Goal: Find specific page/section: Find specific page/section

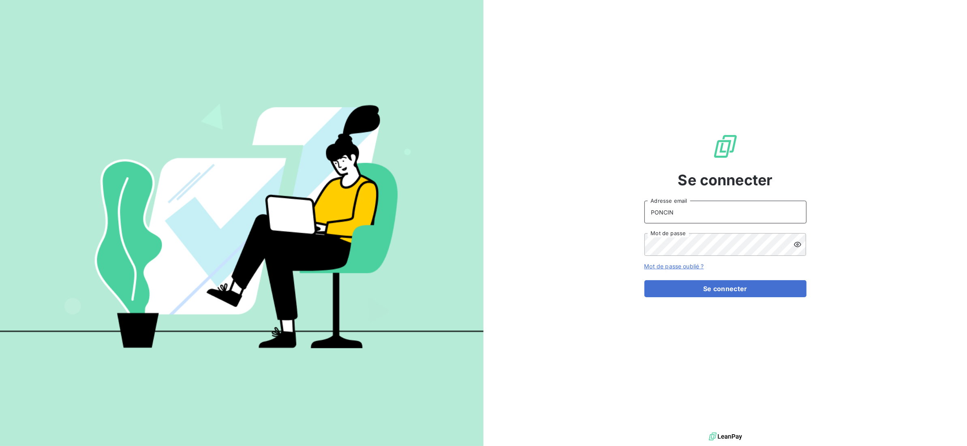
drag, startPoint x: 690, startPoint y: 214, endPoint x: 618, endPoint y: 219, distance: 72.7
click at [618, 219] on div "Se connecter PONCIN Adresse email Mot de passe Mot de passe oublié ? Se connect…" at bounding box center [726, 215] width 484 height 431
type input "[EMAIL_ADDRESS][DOMAIN_NAME]"
click at [693, 294] on button "Se connecter" at bounding box center [726, 288] width 162 height 17
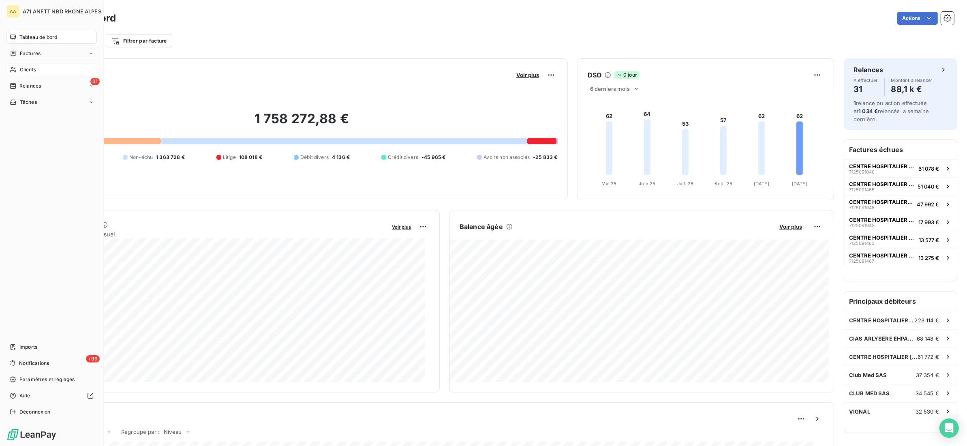
click at [28, 72] on span "Clients" at bounding box center [28, 69] width 16 height 7
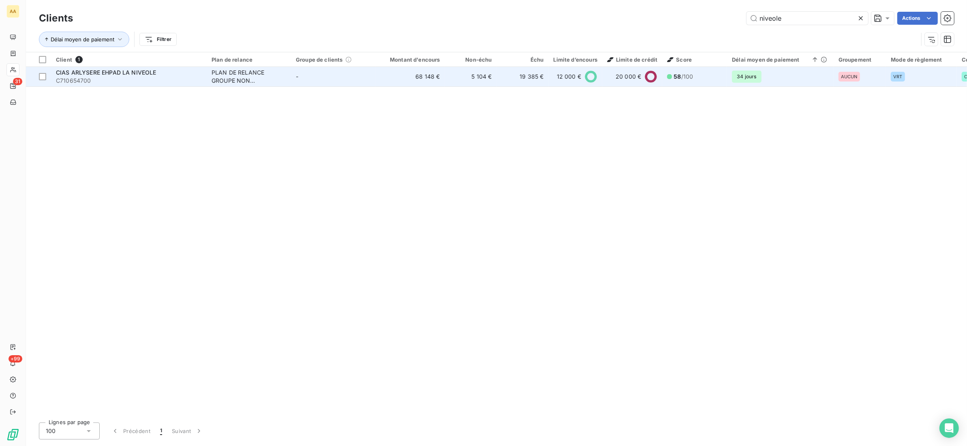
type input "niveole"
click at [165, 69] on div "CIAS ARLYSERE EHPAD LA NIVEOLE" at bounding box center [129, 73] width 146 height 8
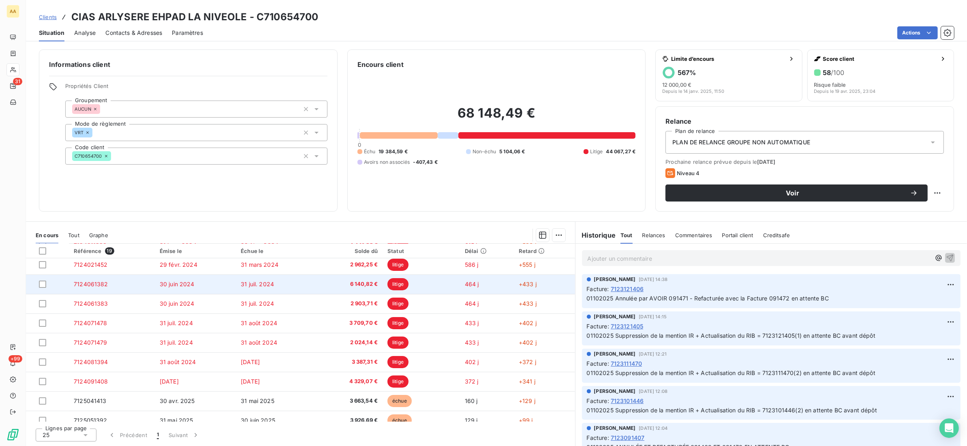
scroll to position [121, 0]
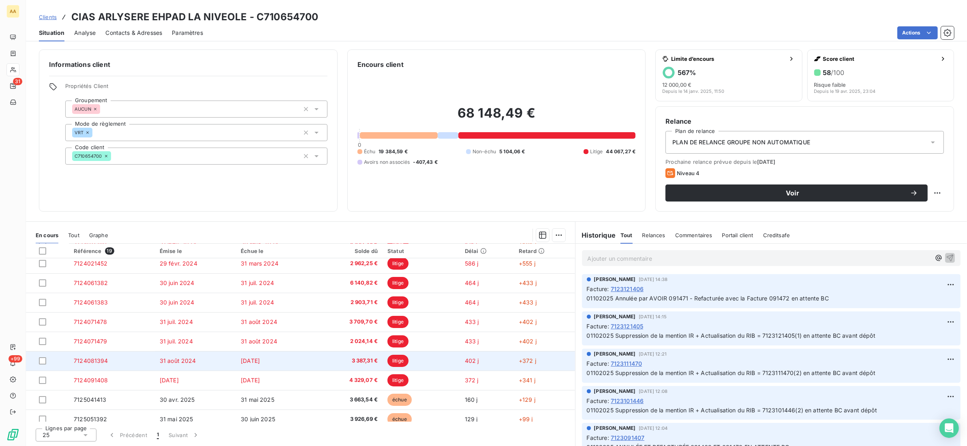
click at [236, 360] on td "[DATE]" at bounding box center [276, 360] width 81 height 19
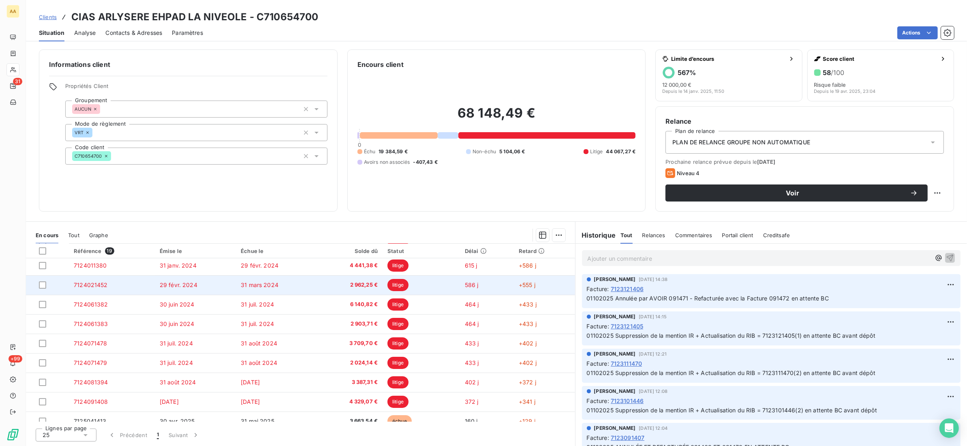
scroll to position [121, 0]
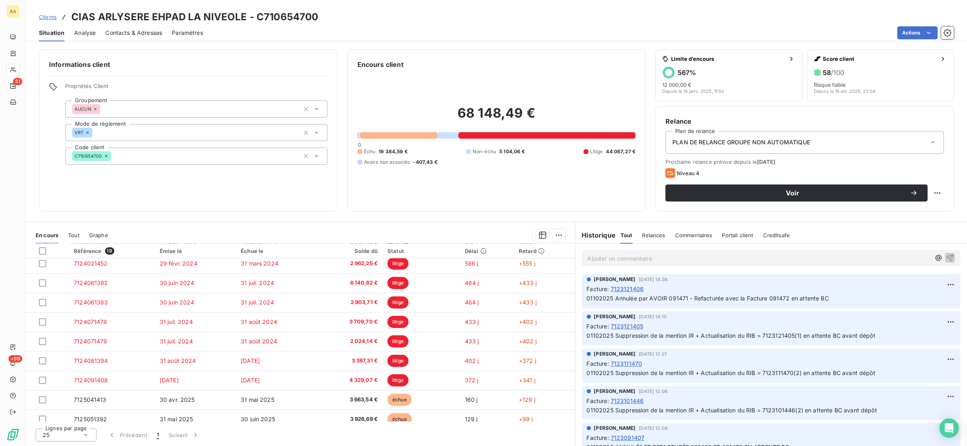
click at [77, 231] on div "Tout" at bounding box center [73, 235] width 11 height 17
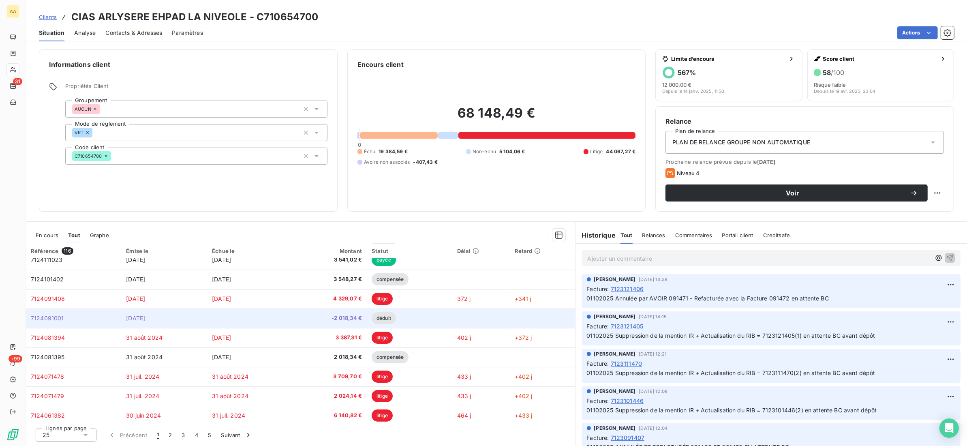
scroll to position [323, 0]
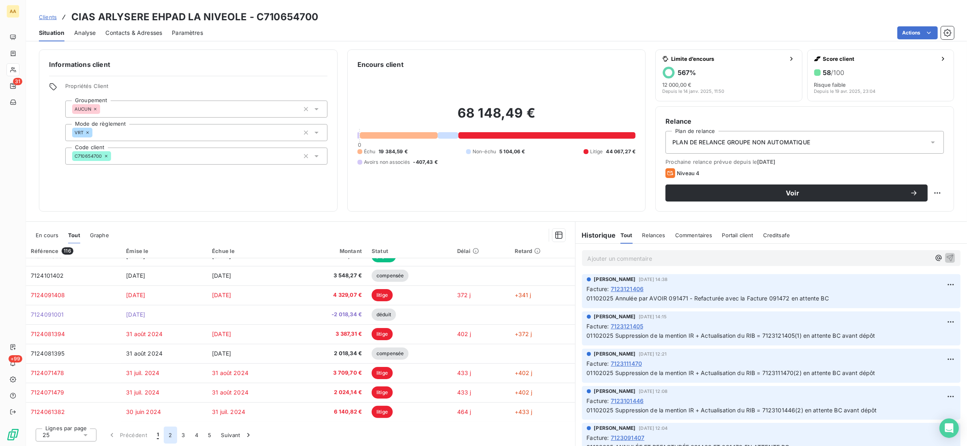
click at [167, 437] on button "2" at bounding box center [170, 435] width 13 height 17
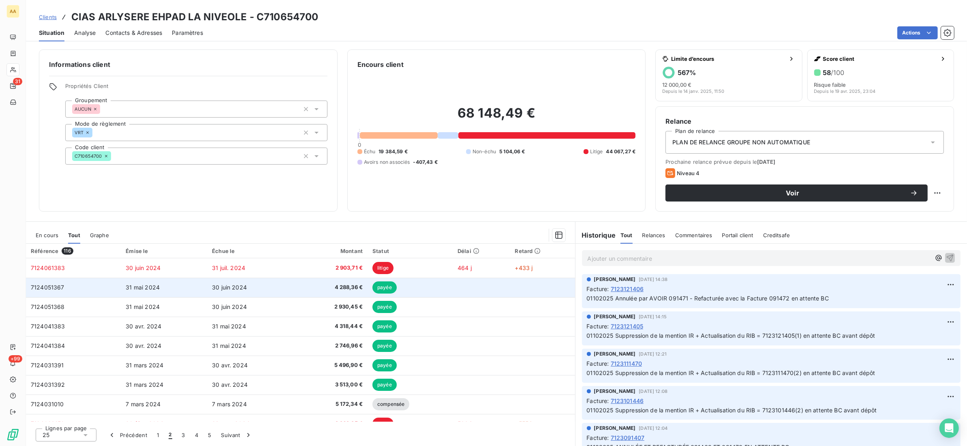
click at [65, 289] on td "7124051367" at bounding box center [73, 287] width 95 height 19
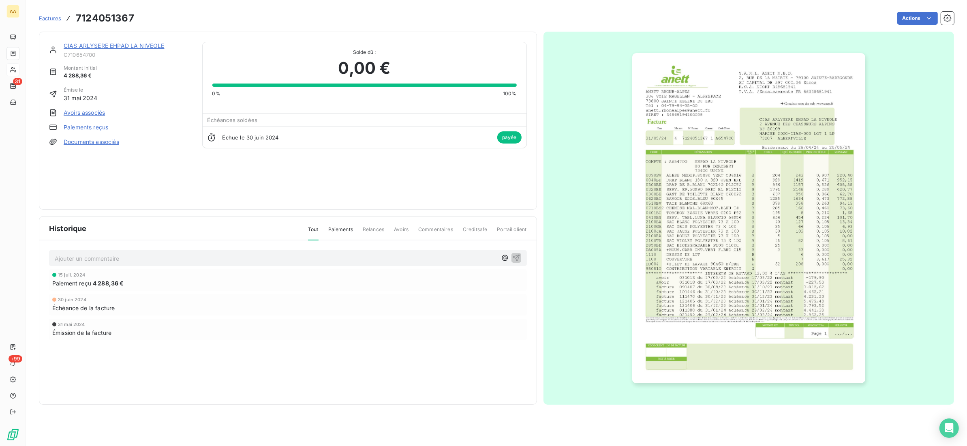
click at [742, 216] on img "button" at bounding box center [749, 218] width 233 height 330
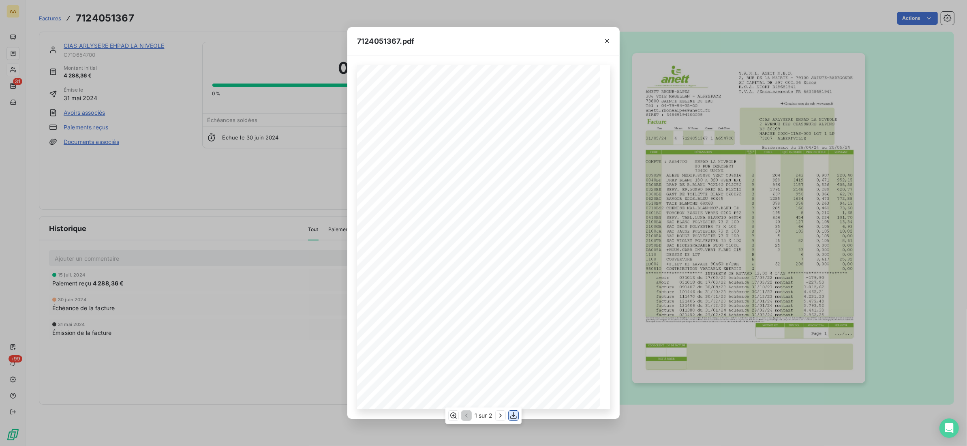
click at [512, 416] on icon "button" at bounding box center [514, 416] width 8 height 8
click at [607, 41] on icon "button" at bounding box center [607, 41] width 8 height 8
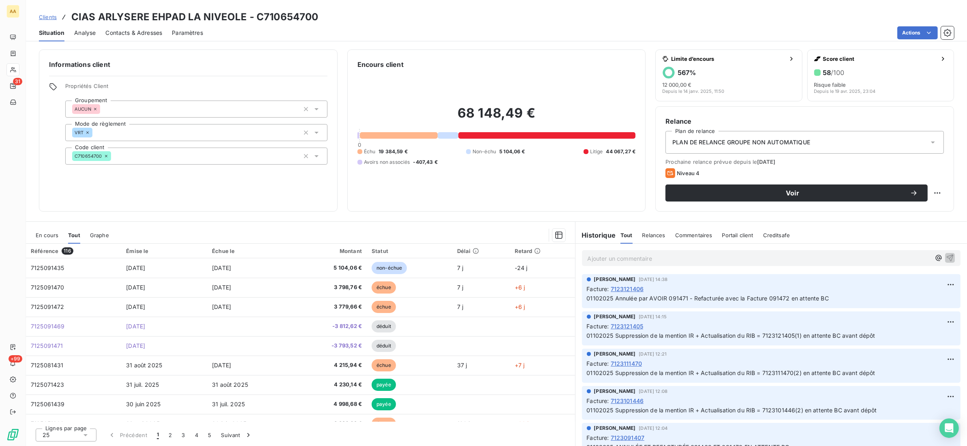
click at [56, 230] on div "En cours" at bounding box center [47, 235] width 23 height 17
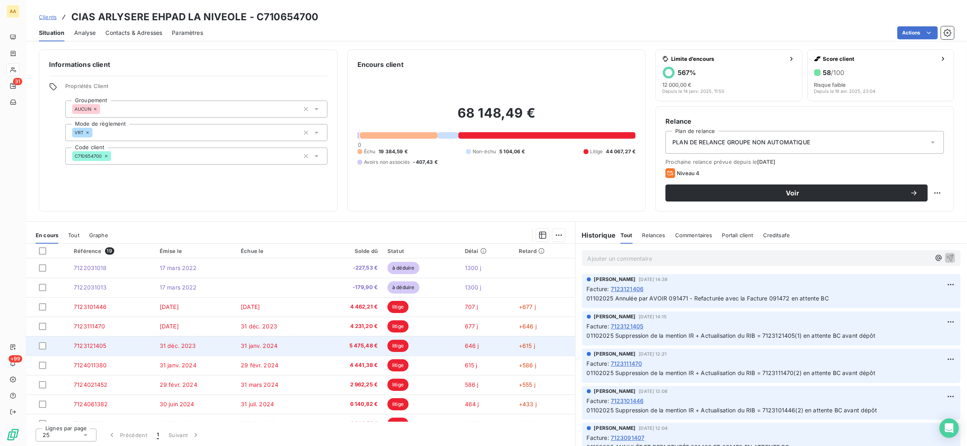
scroll to position [121, 0]
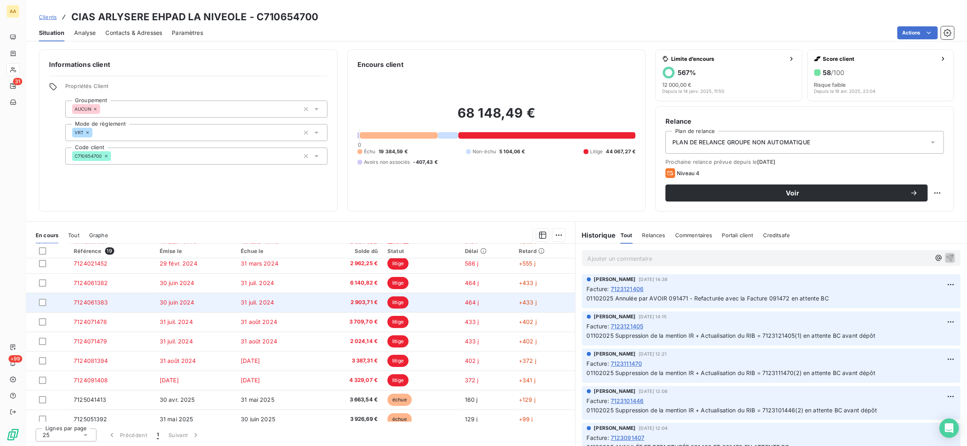
click at [117, 301] on td "7124061383" at bounding box center [112, 302] width 86 height 19
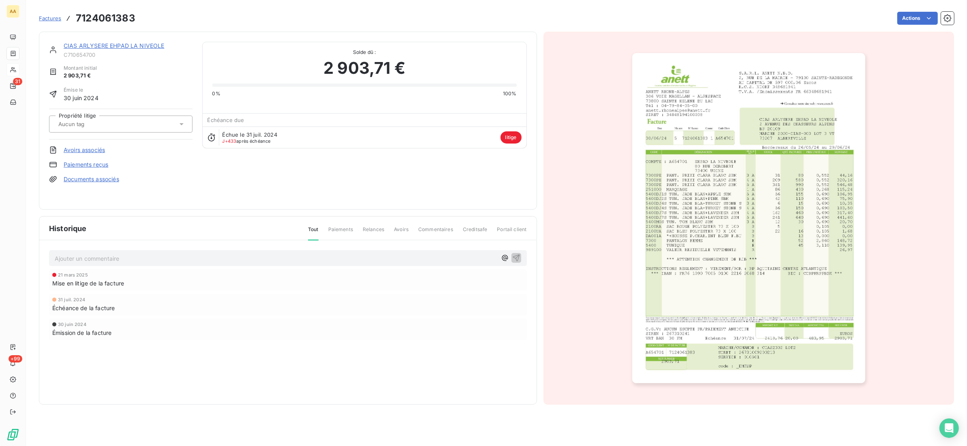
click at [691, 223] on img "button" at bounding box center [749, 218] width 233 height 330
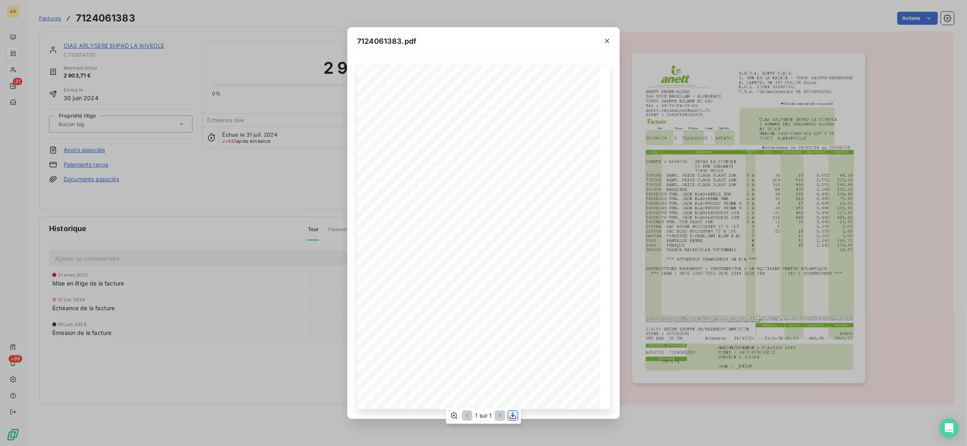
click at [514, 415] on icon "button" at bounding box center [513, 416] width 8 height 8
